Goal: Register for event/course

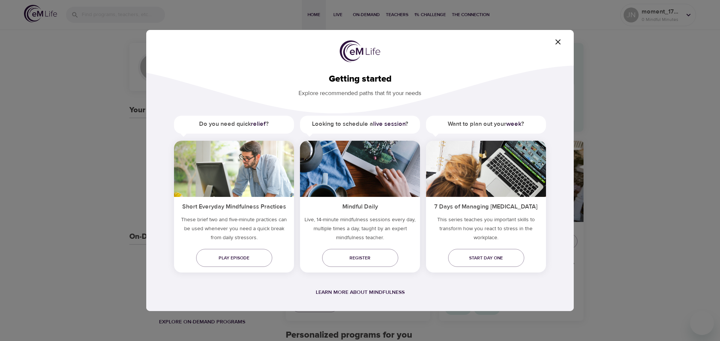
click at [549, 42] on span "button" at bounding box center [558, 41] width 18 height 9
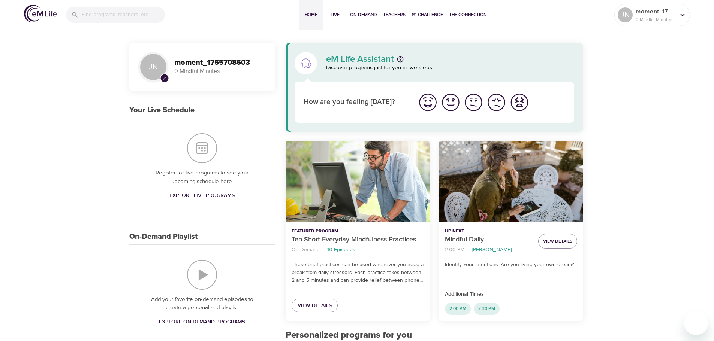
click at [427, 103] on img "I'm feeling great" at bounding box center [428, 102] width 21 height 21
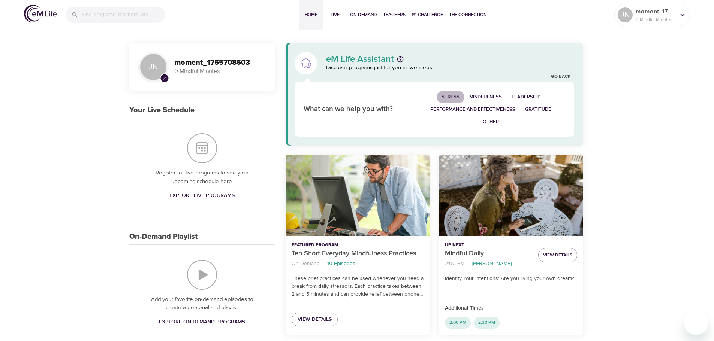
click at [453, 94] on span "Stress" at bounding box center [451, 97] width 18 height 9
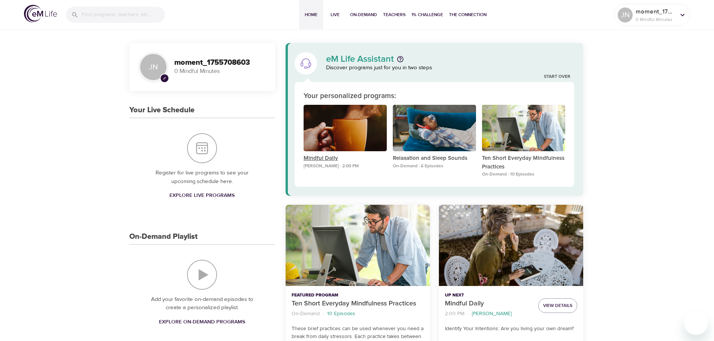
click at [331, 157] on p "Mindful Daily" at bounding box center [345, 158] width 83 height 9
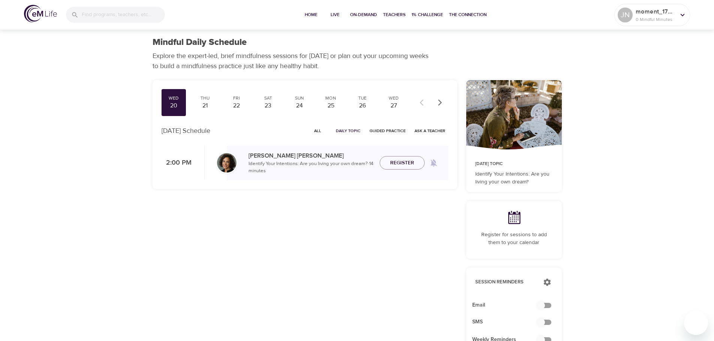
click at [396, 165] on span "Register" at bounding box center [402, 163] width 24 height 9
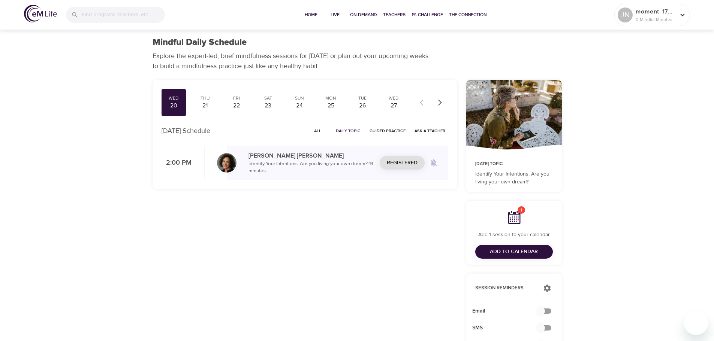
click at [528, 256] on span "Add to Calendar" at bounding box center [514, 251] width 48 height 9
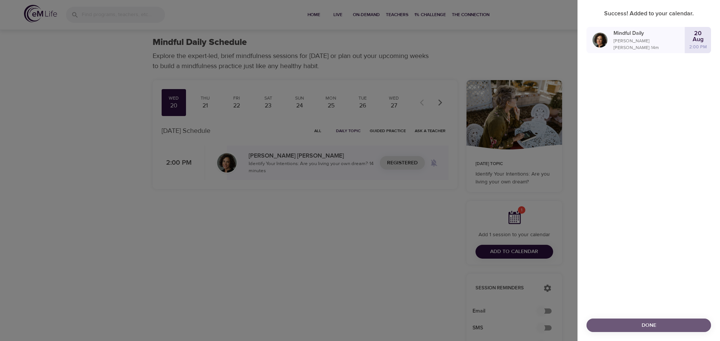
click at [639, 324] on span "Done" at bounding box center [648, 325] width 112 height 9
